Goal: Participate in discussion: Engage in conversation with other users on a specific topic

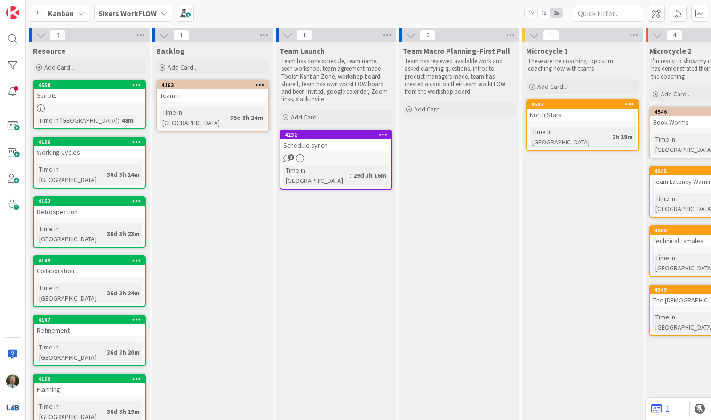
click at [123, 11] on b "Sixers WorkFLOW" at bounding box center [127, 12] width 58 height 9
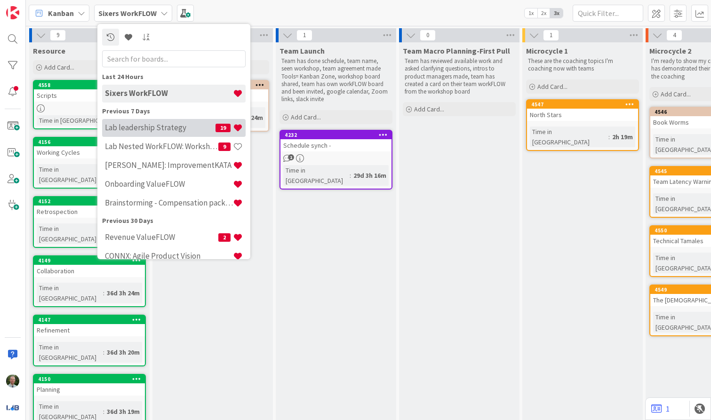
click at [124, 128] on h4 "Lab leadership Strategy" at bounding box center [160, 127] width 111 height 9
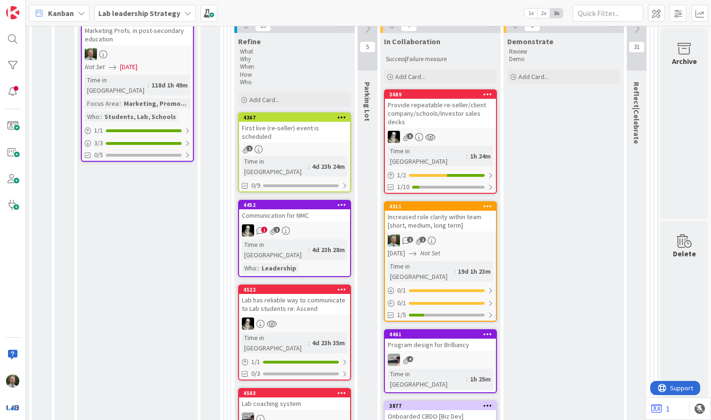
scroll to position [376, 943]
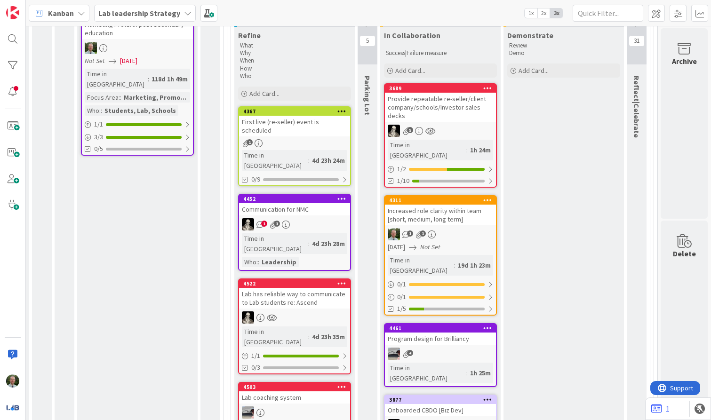
click at [470, 205] on div "Increased role clarity within team [short, medium, long term]" at bounding box center [440, 215] width 111 height 21
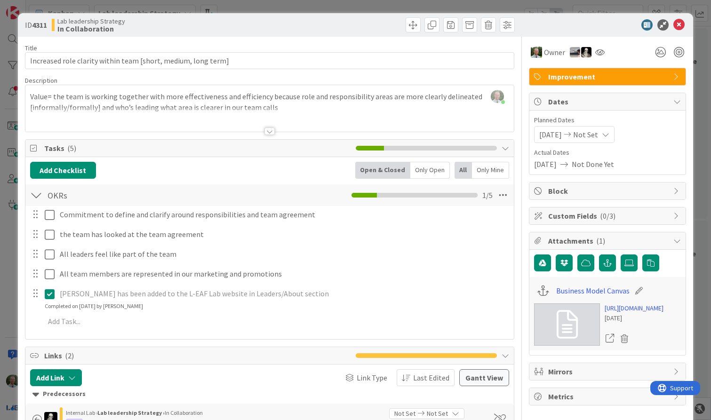
click at [271, 133] on div at bounding box center [269, 132] width 10 height 8
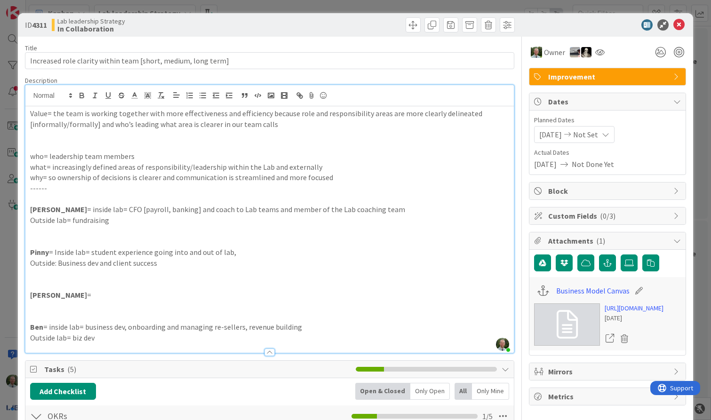
click at [134, 212] on p "Simon = inside lab= CFO [payroll, banking] and coach to Lab teams and member of…" at bounding box center [269, 209] width 479 height 11
click at [156, 239] on p at bounding box center [269, 242] width 479 height 11
click at [679, 26] on icon at bounding box center [678, 24] width 11 height 11
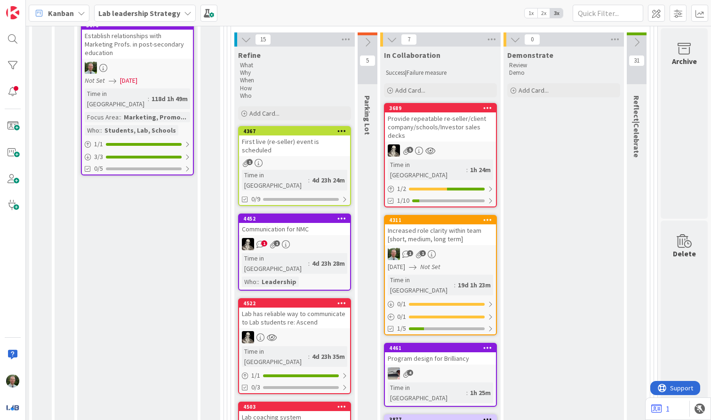
click at [446, 226] on link "4311 Increased role clarity within team [short, medium, long term] 1 1 [DATE] N…" at bounding box center [440, 275] width 113 height 120
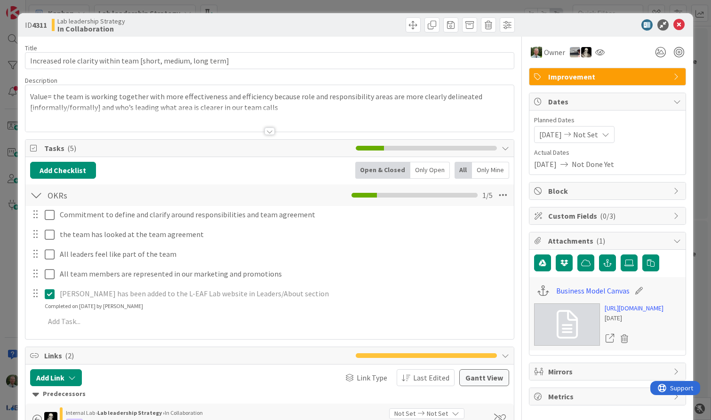
click at [270, 131] on div at bounding box center [269, 132] width 10 height 8
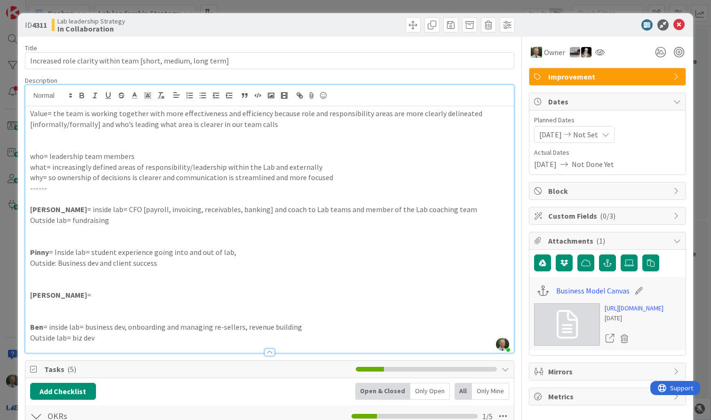
drag, startPoint x: 133, startPoint y: 211, endPoint x: 160, endPoint y: 211, distance: 26.4
click at [160, 211] on p "Simon = inside lab= CFO [payroll, invoicing, receivables, banking] and coach to…" at bounding box center [269, 209] width 479 height 11
drag, startPoint x: 133, startPoint y: 210, endPoint x: 161, endPoint y: 211, distance: 28.2
click at [163, 211] on p "Simon = inside lab= CFO [payroll, invoicing, receivables, banking] and coach to…" at bounding box center [269, 209] width 479 height 11
drag, startPoint x: 203, startPoint y: 210, endPoint x: 132, endPoint y: 211, distance: 71.1
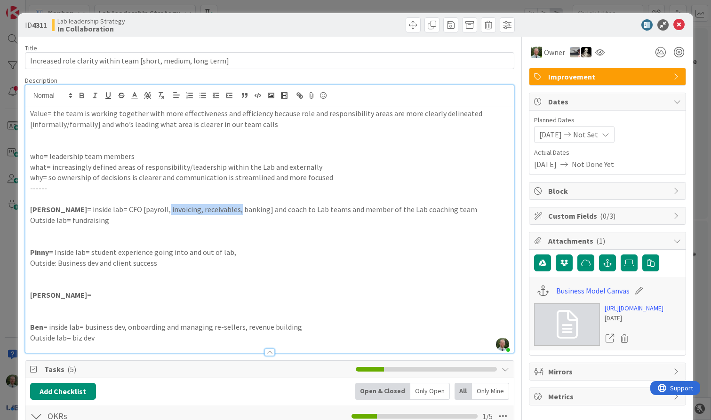
click at [132, 211] on p "Simon = inside lab= CFO [payroll, invoicing, receivables, banking] and coach to…" at bounding box center [269, 209] width 479 height 11
click at [266, 216] on p "Outside lab= fundraising" at bounding box center [269, 220] width 479 height 11
click at [677, 26] on icon at bounding box center [678, 24] width 11 height 11
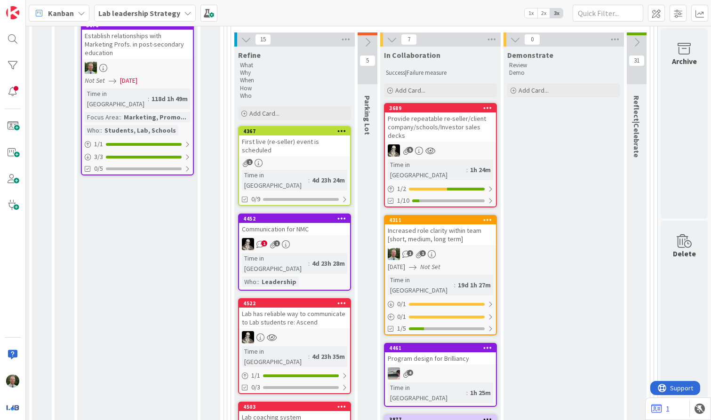
click at [450, 248] on div "1 1" at bounding box center [440, 254] width 111 height 12
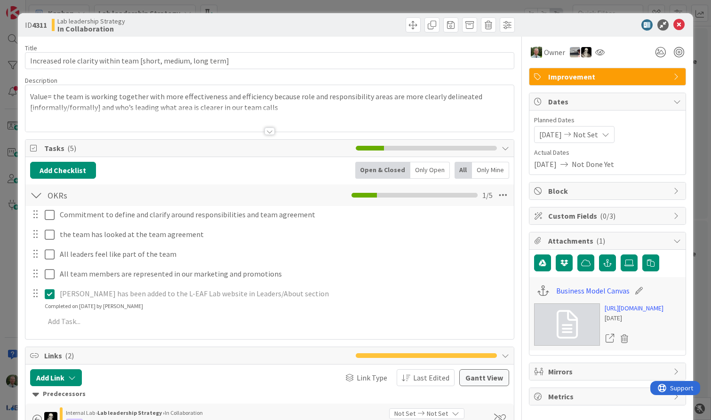
click at [270, 129] on div at bounding box center [269, 132] width 10 height 8
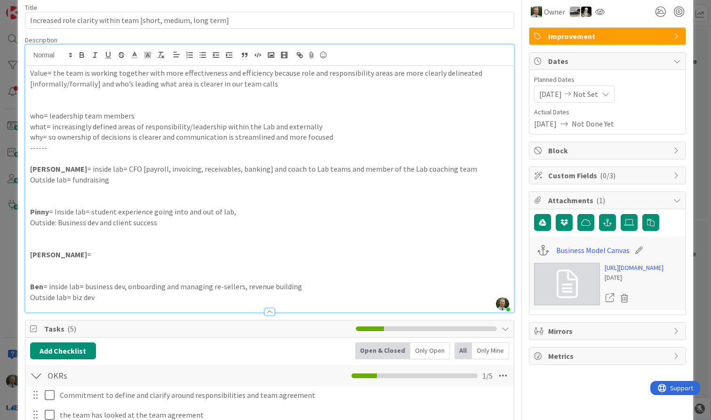
scroll to position [41, 0]
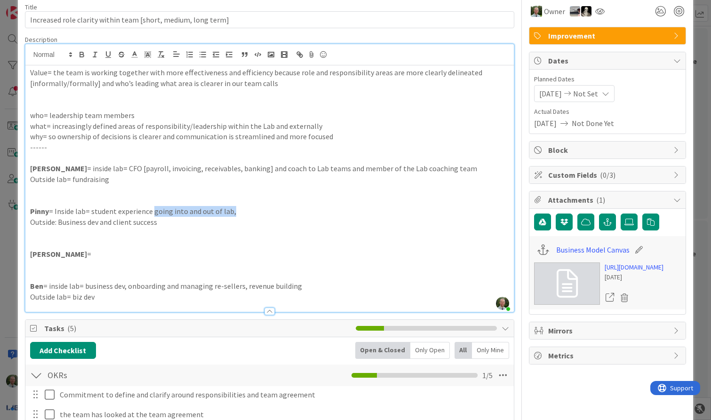
drag, startPoint x: 152, startPoint y: 214, endPoint x: 236, endPoint y: 212, distance: 84.3
click at [236, 212] on p "Pinny = Inside lab= student experience going into and out of lab," at bounding box center [269, 211] width 479 height 11
click at [200, 214] on p "Pinny = Inside lab= student experience onboarding/offboarding experience" at bounding box center [269, 211] width 479 height 11
click at [210, 227] on p "Outside: Business dev and client success" at bounding box center [269, 222] width 479 height 11
drag, startPoint x: 151, startPoint y: 213, endPoint x: 113, endPoint y: 214, distance: 37.2
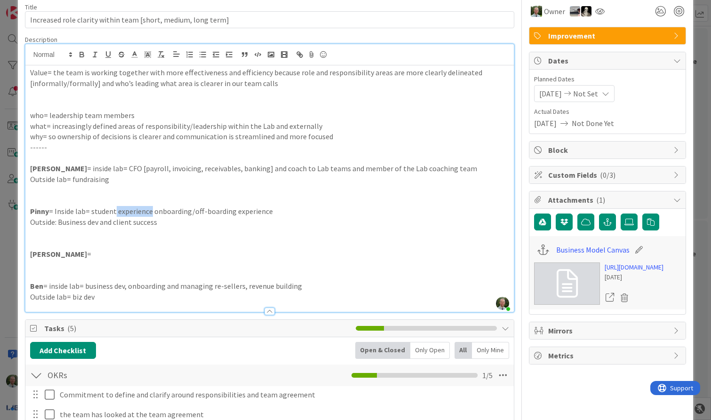
click at [113, 214] on p "Pinny = Inside lab= student experience onboarding/off-boarding experience" at bounding box center [269, 211] width 479 height 11
click at [259, 211] on p "Pinny = Inside lab= student onboarding/off-boarding experience" at bounding box center [269, 211] width 479 height 11
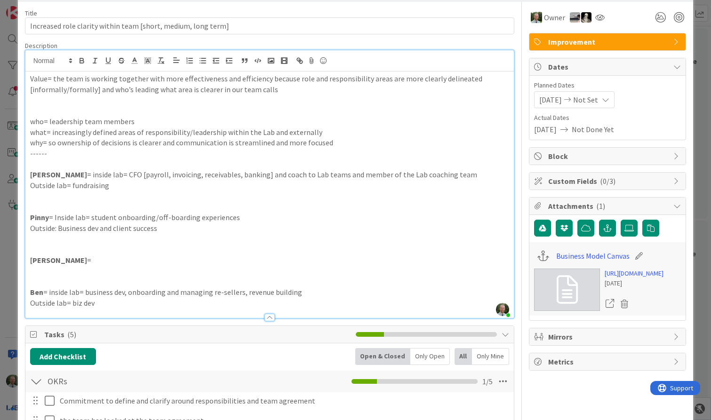
scroll to position [0, 0]
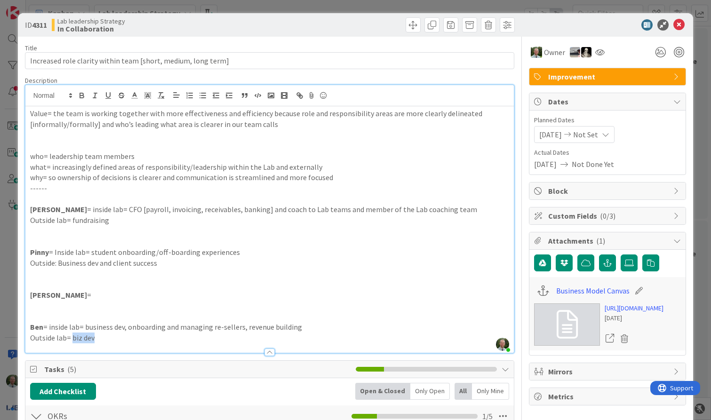
drag, startPoint x: 107, startPoint y: 337, endPoint x: 72, endPoint y: 338, distance: 34.8
click at [72, 338] on p "Outside lab= biz dev" at bounding box center [269, 338] width 479 height 11
click at [676, 25] on icon at bounding box center [678, 24] width 11 height 11
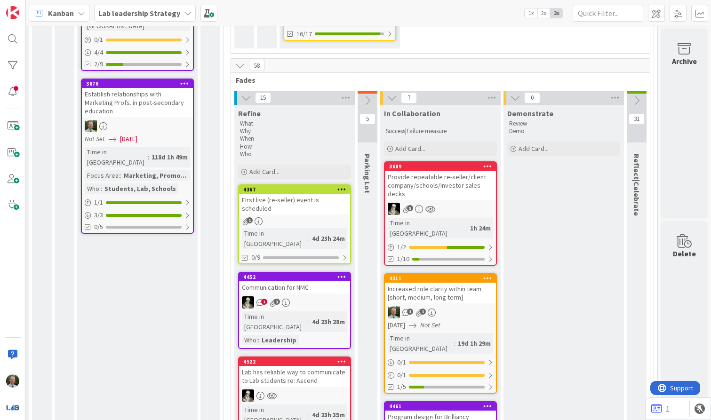
scroll to position [306, 943]
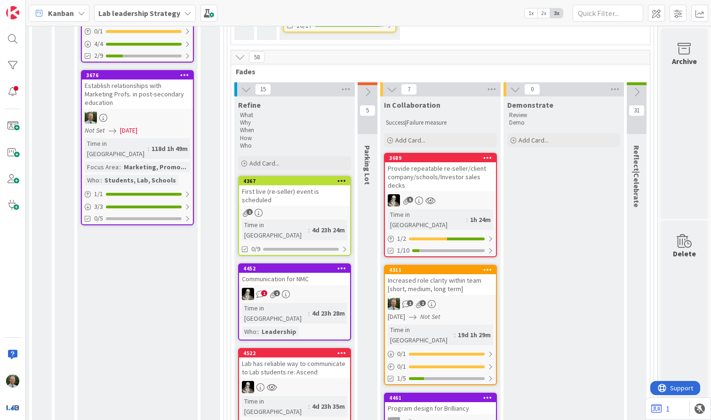
click at [429, 177] on div "Provide repeatable re-seller/client company/schools/Investor sales decks" at bounding box center [440, 176] width 111 height 29
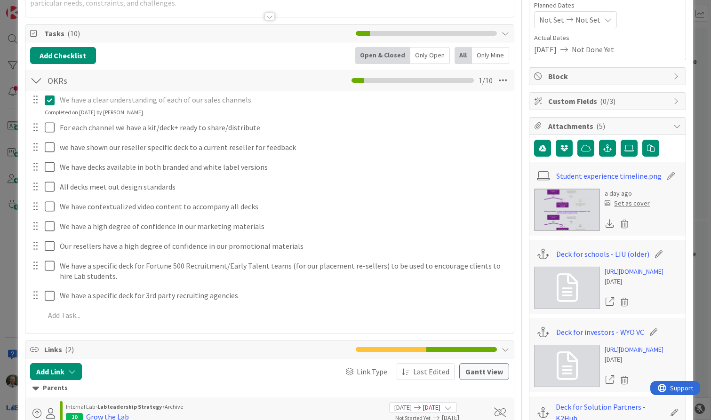
scroll to position [116, 0]
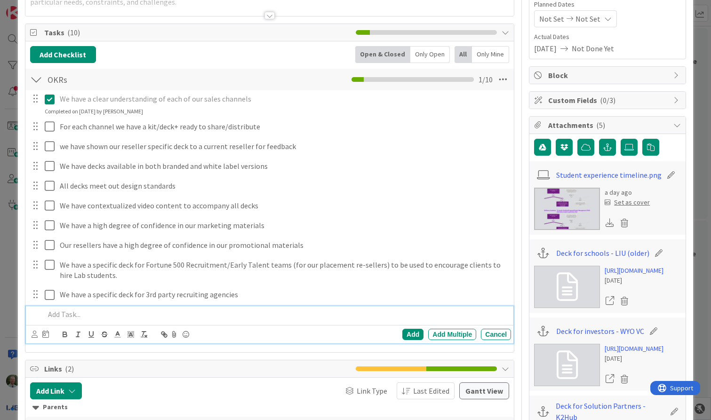
click at [75, 318] on p at bounding box center [276, 314] width 463 height 11
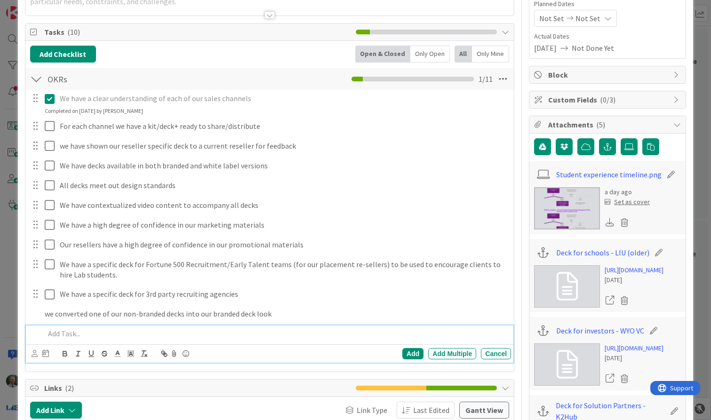
scroll to position [136, 0]
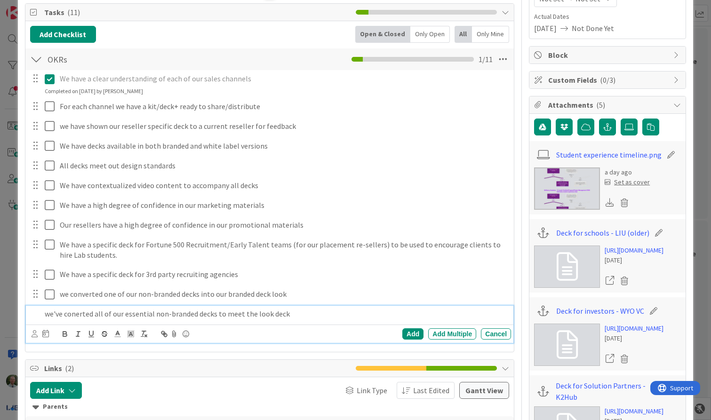
click at [75, 316] on p "we've conerted all of our essential non-branded decks to meet the look deck" at bounding box center [276, 314] width 463 height 11
click at [408, 331] on div "Add" at bounding box center [412, 333] width 21 height 11
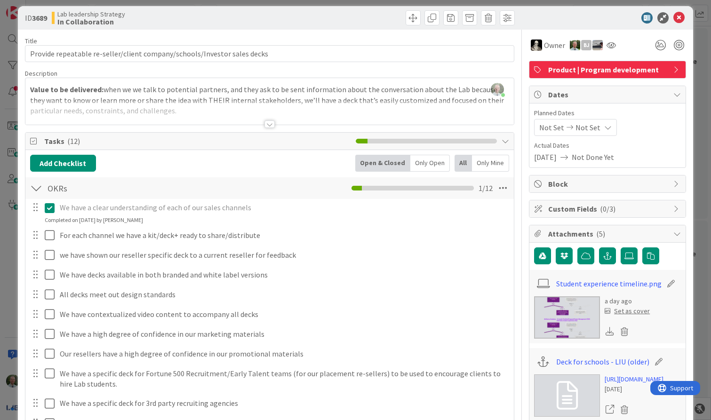
scroll to position [0, 0]
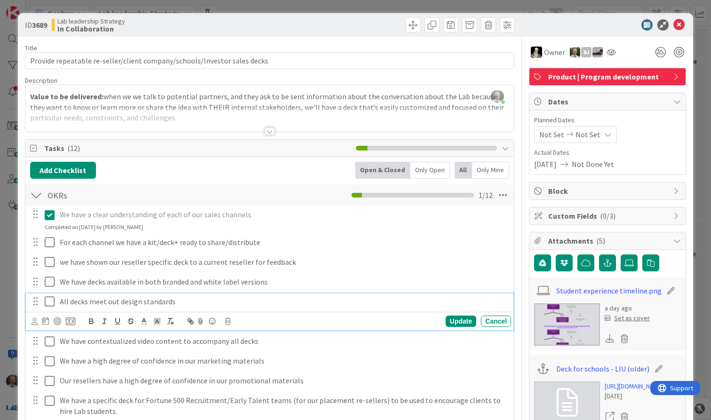
click at [117, 301] on p "All decks meet out design standards" at bounding box center [284, 301] width 448 height 11
click at [212, 174] on div "Add Checklist Open & Closed Only Open All Only Mine" at bounding box center [269, 170] width 479 height 17
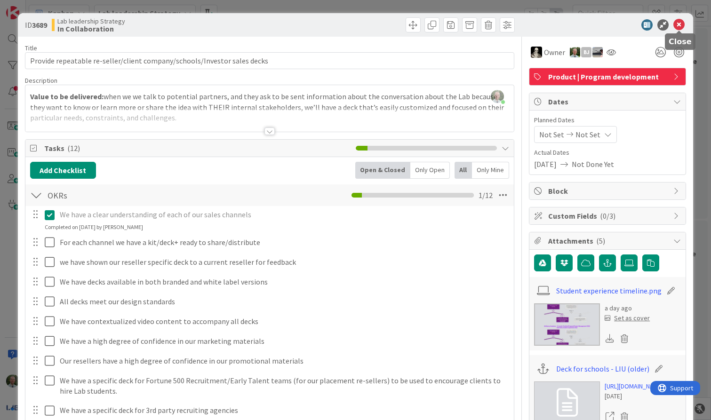
click at [680, 22] on icon at bounding box center [678, 24] width 11 height 11
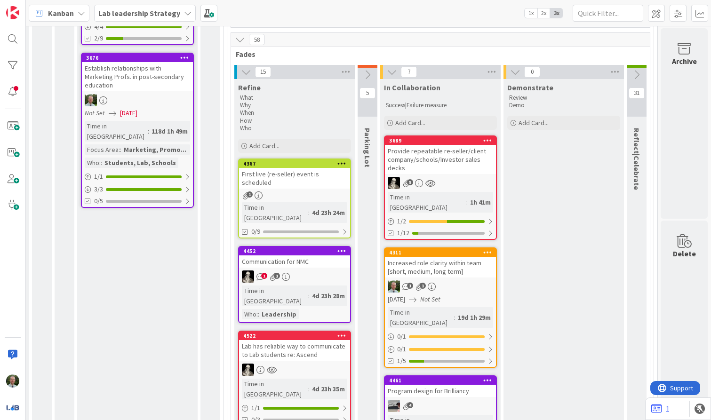
scroll to position [327, 943]
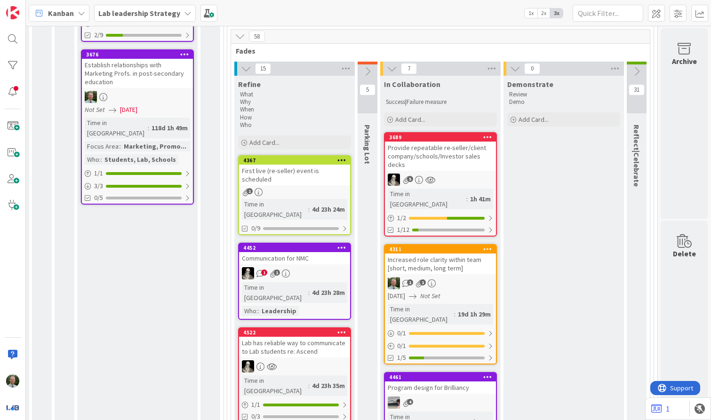
click at [473, 174] on div "5" at bounding box center [440, 180] width 111 height 12
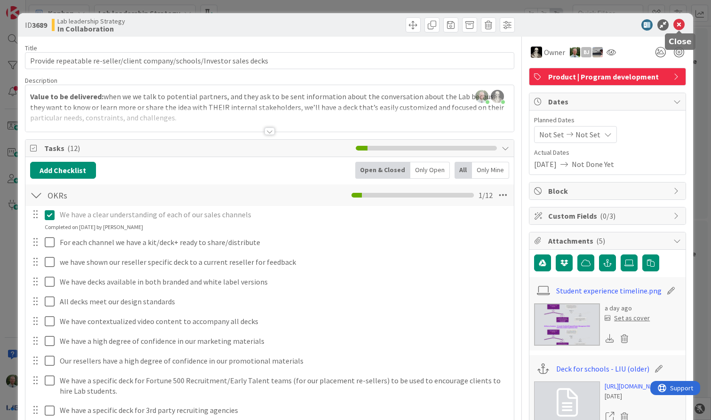
click at [679, 26] on icon at bounding box center [678, 24] width 11 height 11
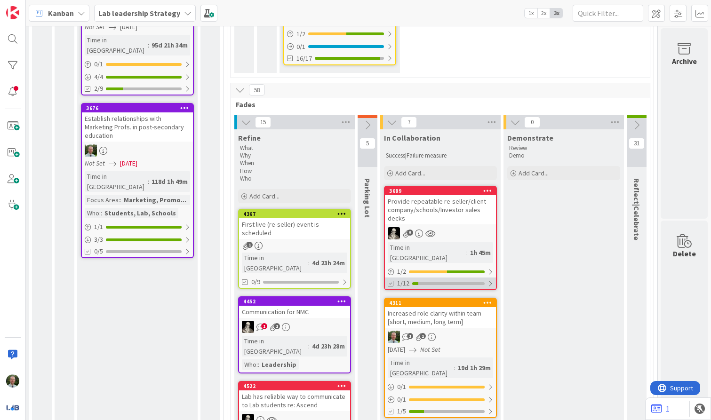
scroll to position [272, 943]
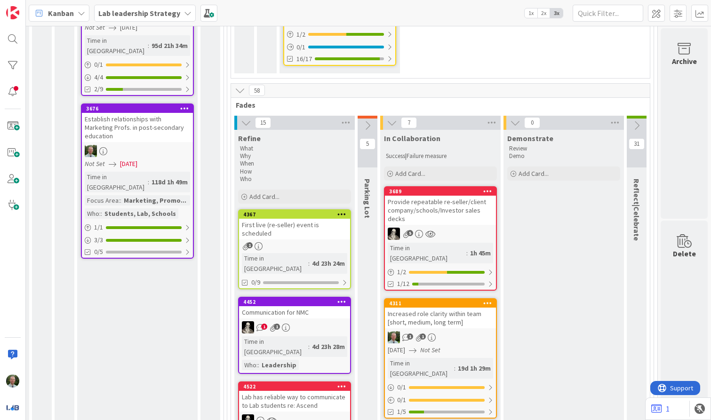
click at [450, 213] on div "Provide repeatable re-seller/client company/schools/Investor sales decks" at bounding box center [440, 210] width 111 height 29
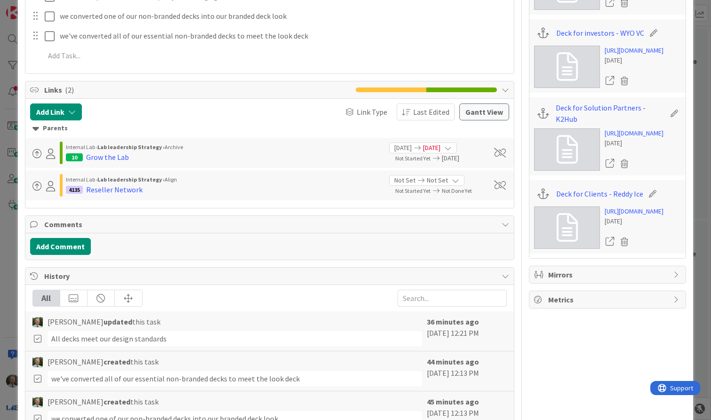
scroll to position [558, 0]
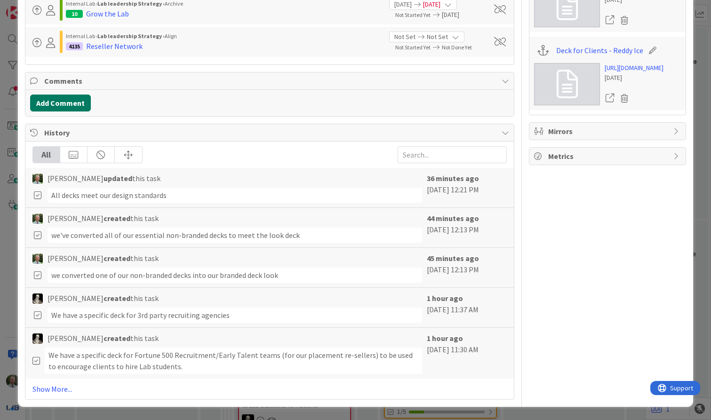
click at [51, 100] on button "Add Comment" at bounding box center [60, 103] width 61 height 17
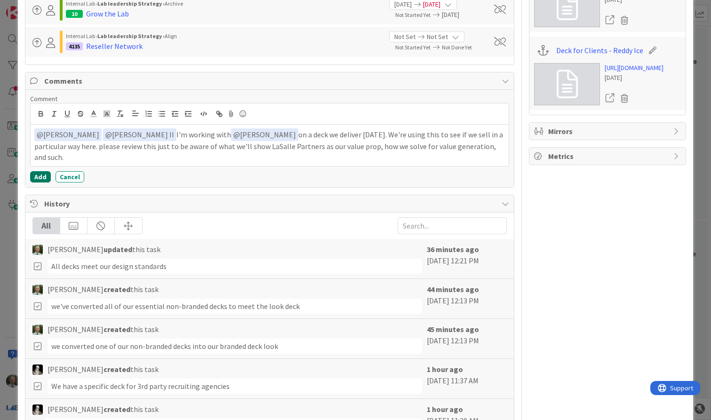
click at [39, 176] on button "Add" at bounding box center [40, 176] width 21 height 11
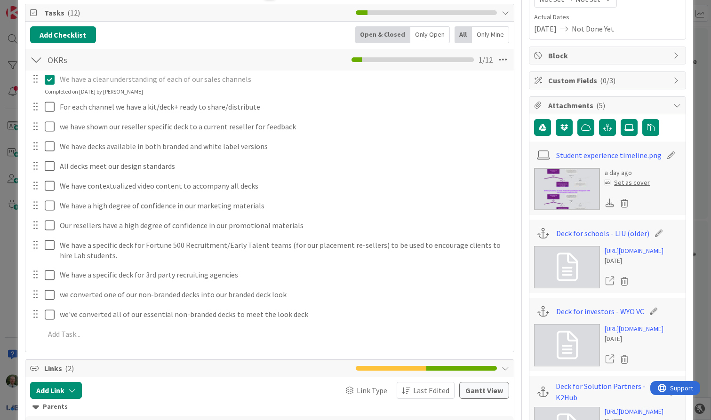
scroll to position [0, 0]
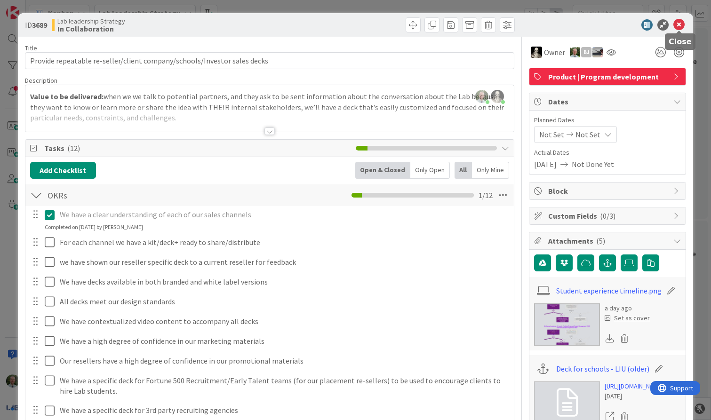
click at [678, 26] on icon at bounding box center [678, 24] width 11 height 11
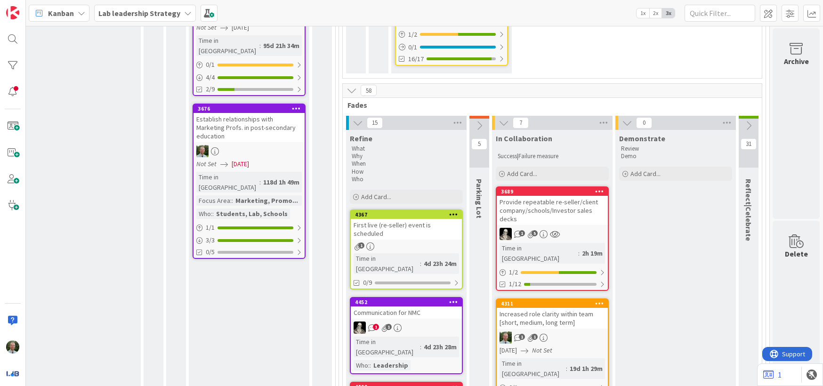
scroll to position [272, 832]
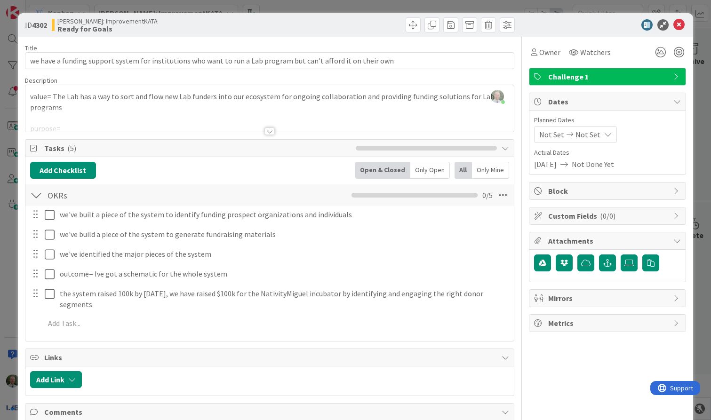
scroll to position [230, 0]
click at [678, 26] on icon at bounding box center [678, 24] width 11 height 11
